Goal: Book appointment/travel/reservation

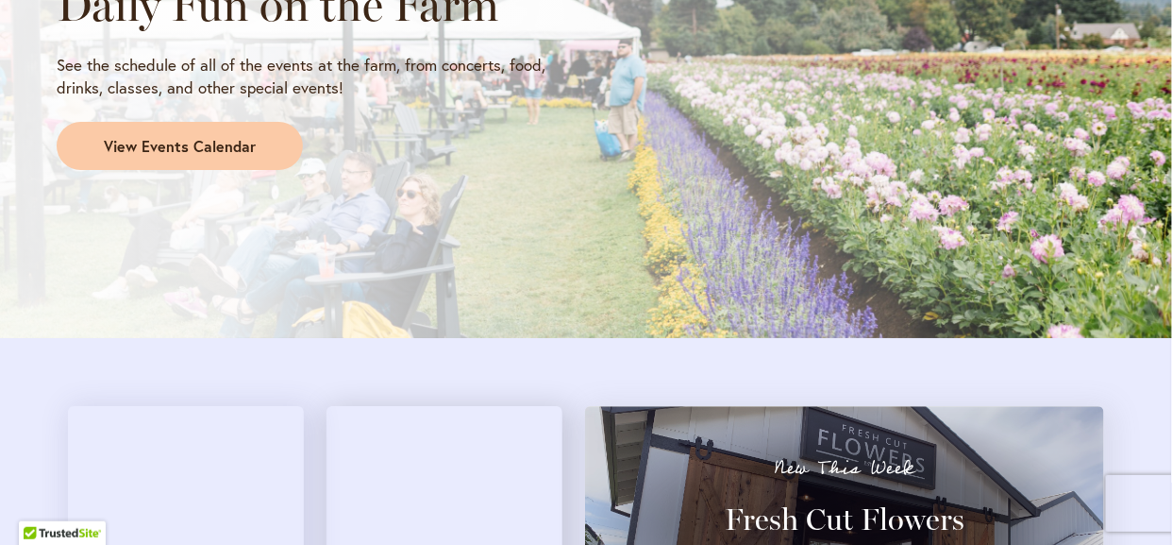
scroll to position [1605, 0]
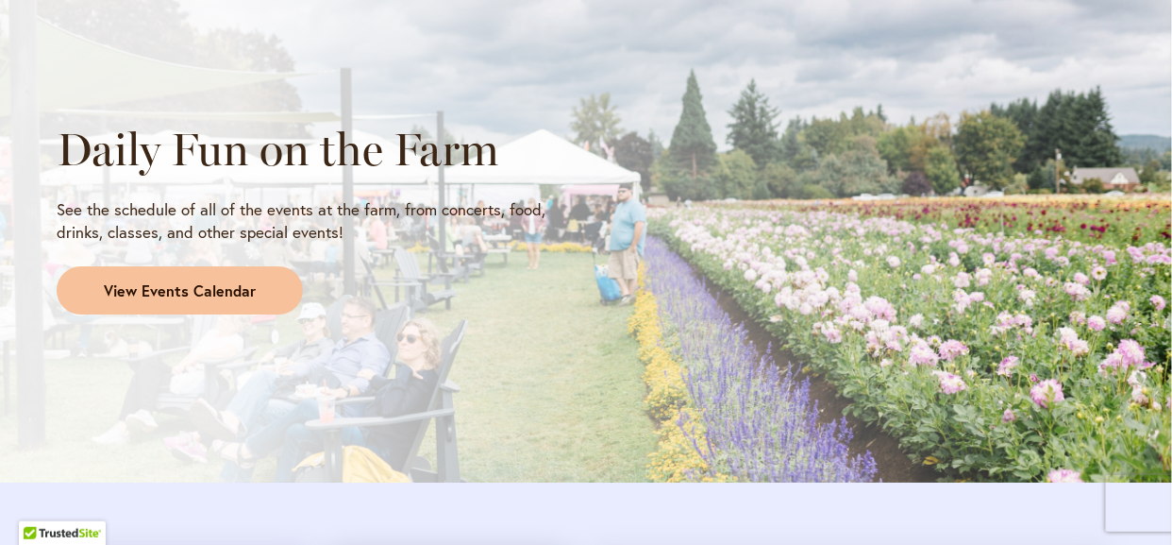
click at [145, 289] on span "View Events Calendar" at bounding box center [180, 291] width 152 height 22
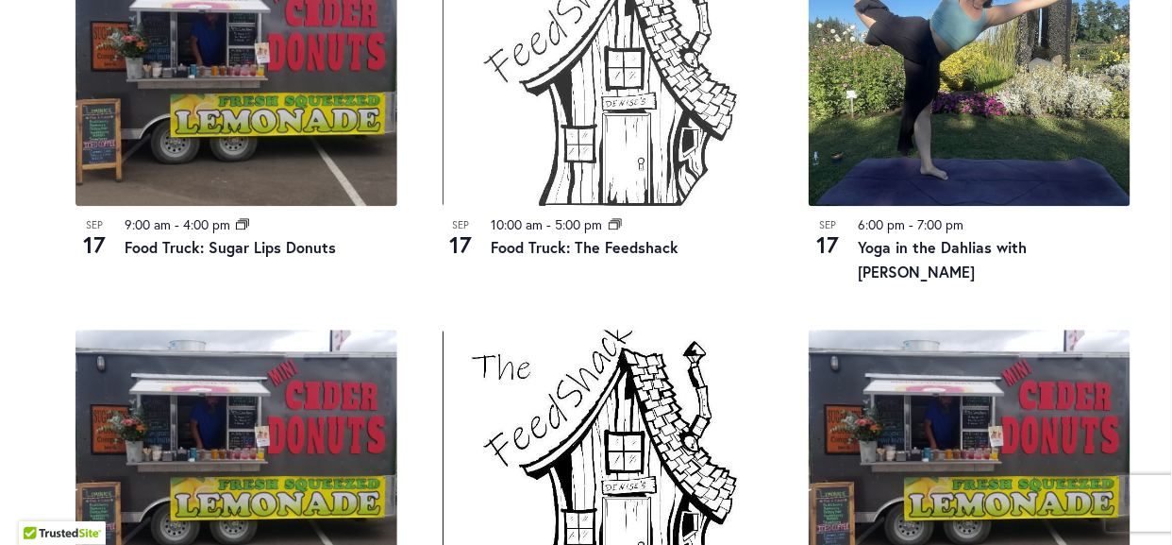
scroll to position [944, 0]
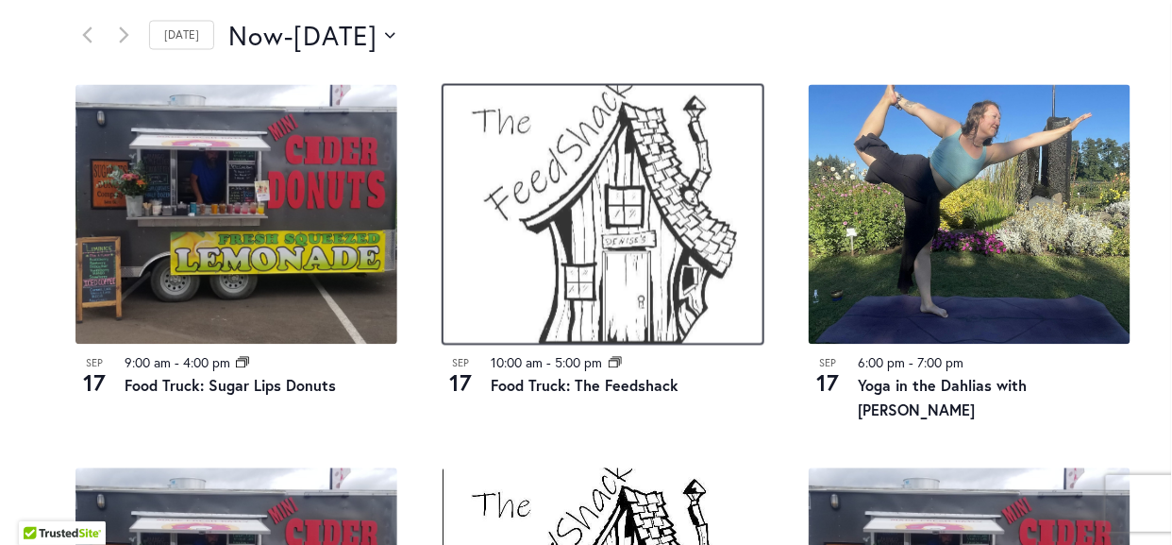
click at [620, 254] on img at bounding box center [604, 215] width 322 height 260
